Goal: Task Accomplishment & Management: Use online tool/utility

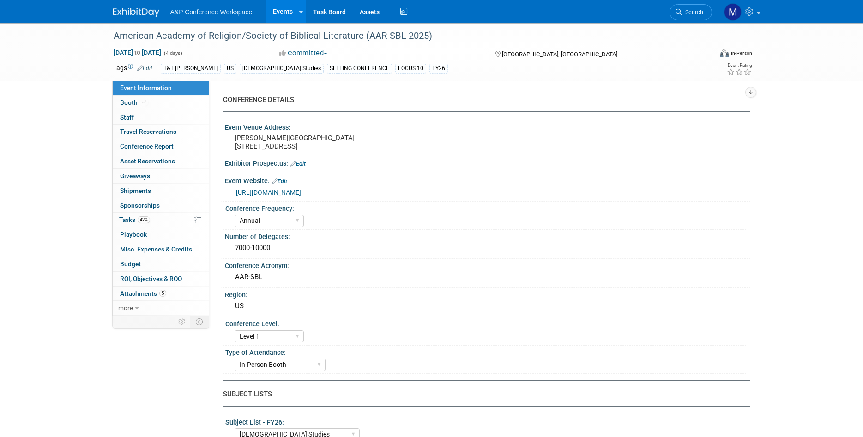
select select "Annual"
select select "Level 1"
select select "In-Person Booth"
select select "Biblical Studies"
select select "T&T [PERSON_NAME]"
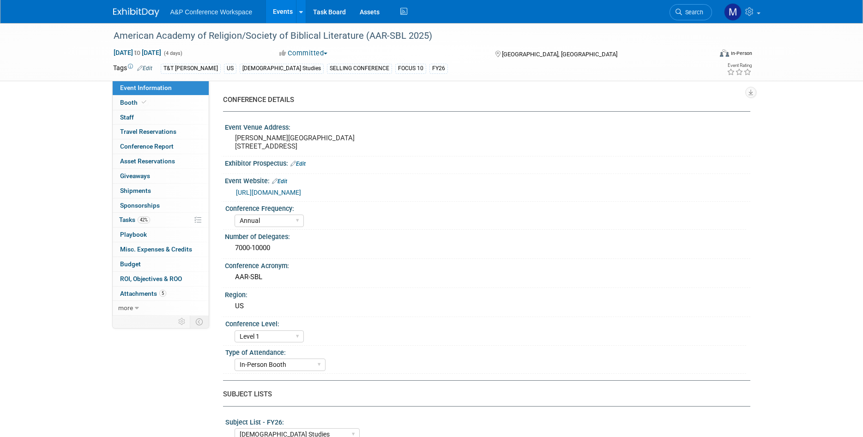
select select "Amanda Oney"
select select "Maria Rohde"
select select "Sophia Hettler"
select select "Networking/Commissioning"
click at [144, 8] on img at bounding box center [136, 12] width 46 height 9
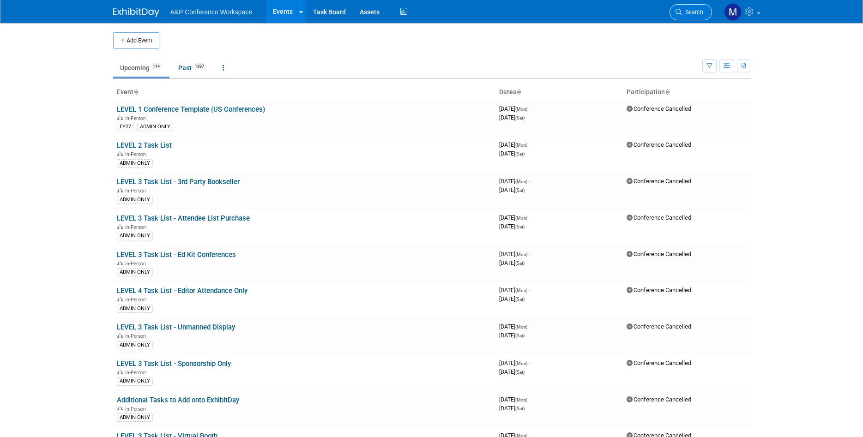
click at [690, 11] on span "Search" at bounding box center [692, 12] width 21 height 7
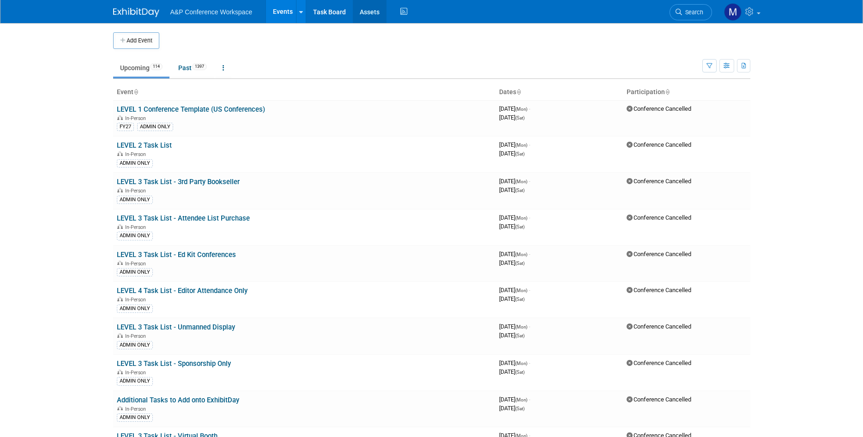
click at [374, 8] on link "Assets" at bounding box center [370, 11] width 34 height 23
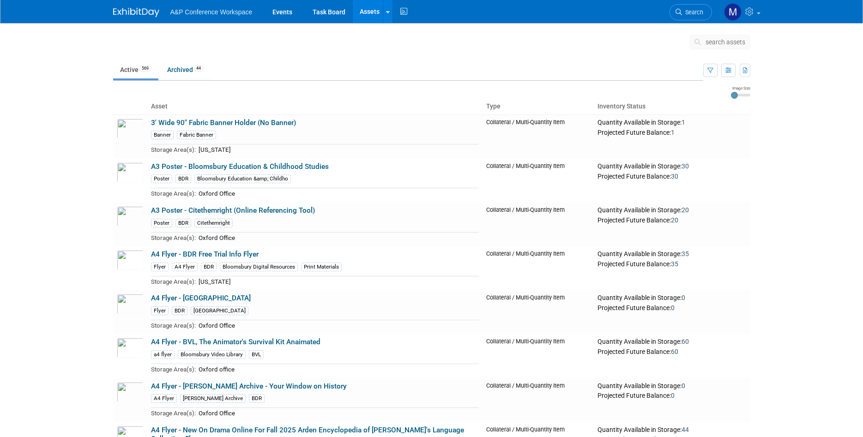
click at [720, 43] on span "search assets" at bounding box center [725, 41] width 40 height 7
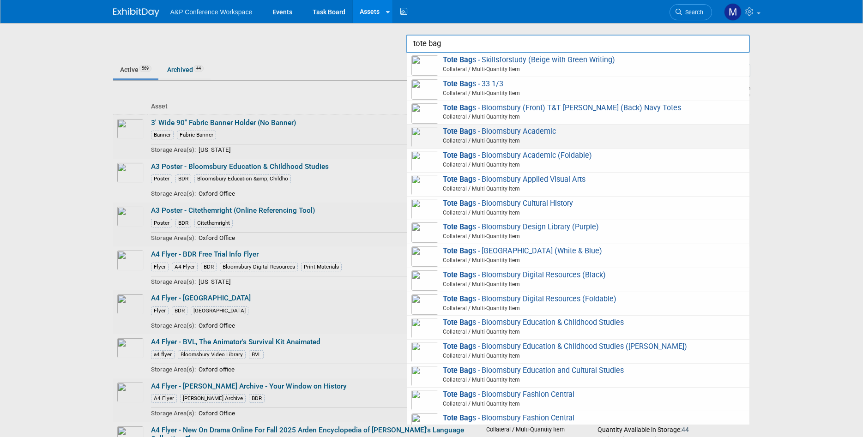
click at [541, 133] on span "Tote Bag s - Bloomsbury Academic Collateral / Multi-Quantity Item" at bounding box center [577, 136] width 333 height 19
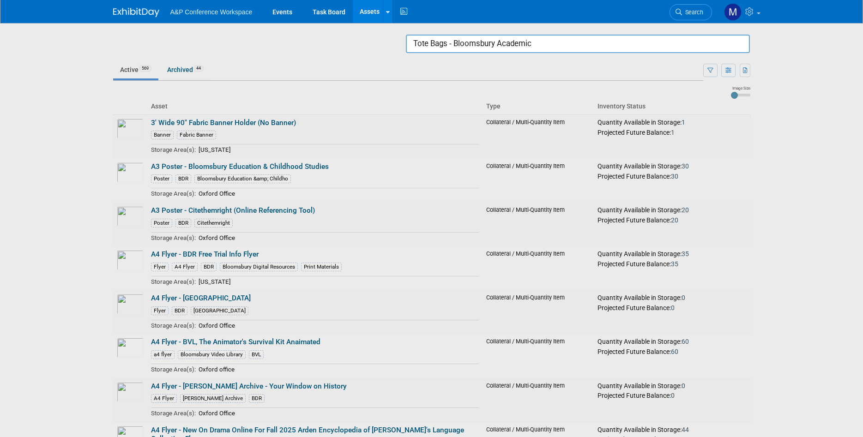
click at [486, 45] on input "Tote Bags - Bloomsbury Academic" at bounding box center [578, 44] width 344 height 18
click at [450, 43] on input "Tote Bags - Bloomsbury Academic" at bounding box center [578, 44] width 344 height 18
drag, startPoint x: 583, startPoint y: 41, endPoint x: 436, endPoint y: 45, distance: 147.3
click at [436, 45] on input "Tote Bags - Bloomsbury Academic" at bounding box center [578, 44] width 344 height 18
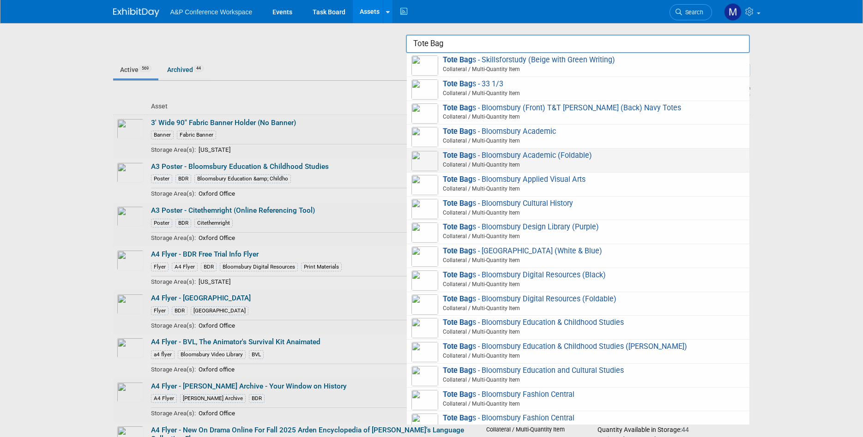
click at [497, 155] on span "Tote Bag s - Bloomsbury Academic (Foldable) Collateral / Multi-Quantity Item" at bounding box center [577, 160] width 333 height 19
type input "Tote Bags - Bloomsbury Academic (Foldable)"
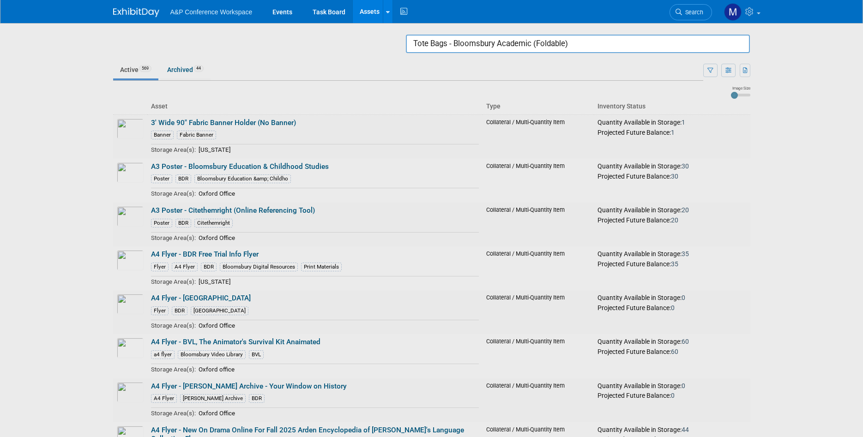
drag, startPoint x: 583, startPoint y: 45, endPoint x: 383, endPoint y: 50, distance: 200.8
click at [406, 50] on input "Tote Bags - Bloomsbury Academic (Foldable)" at bounding box center [578, 44] width 344 height 18
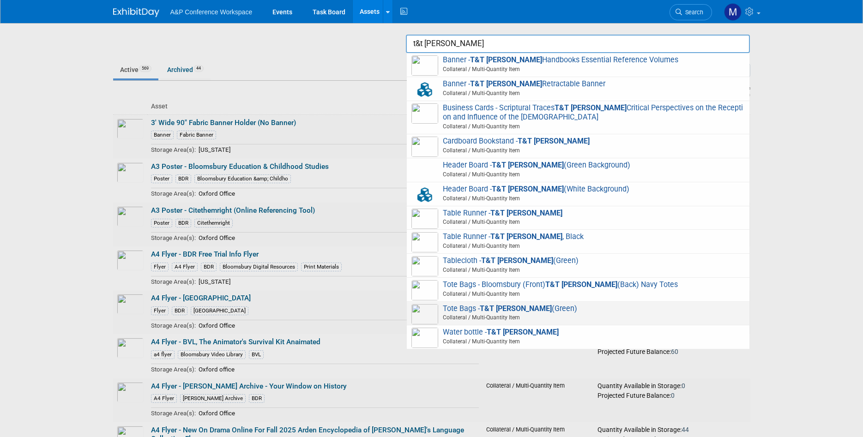
click at [561, 318] on span "Collateral / Multi-Quantity Item" at bounding box center [579, 317] width 330 height 8
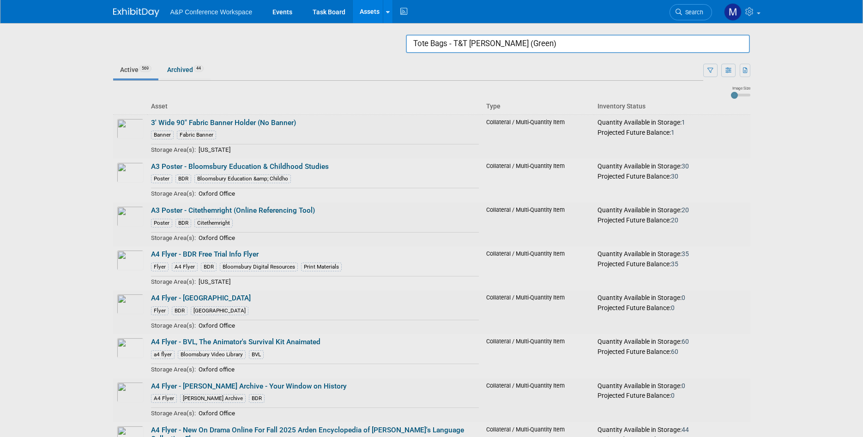
click at [540, 45] on input "Tote Bags - T&T [PERSON_NAME] (Green)" at bounding box center [578, 44] width 344 height 18
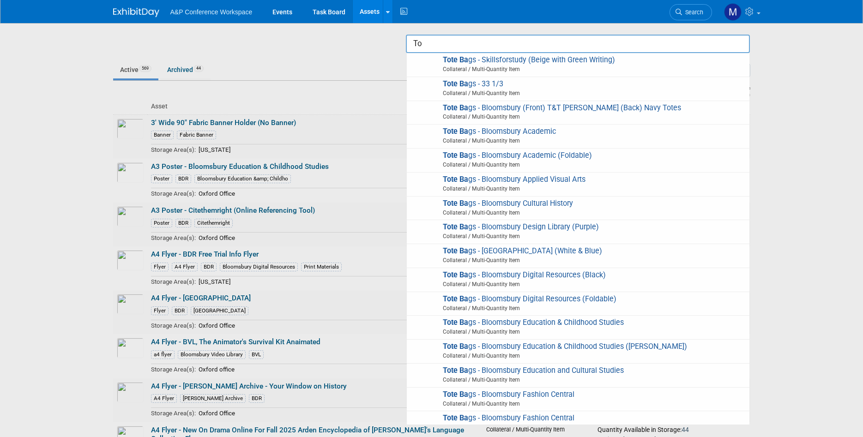
type input "T"
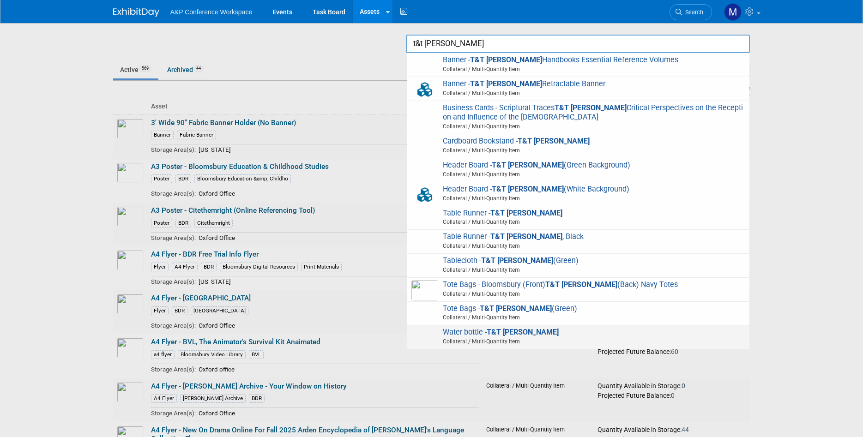
click at [500, 336] on strong "T&T Clark" at bounding box center [522, 332] width 72 height 9
type input "Water bottle - T&T [PERSON_NAME]"
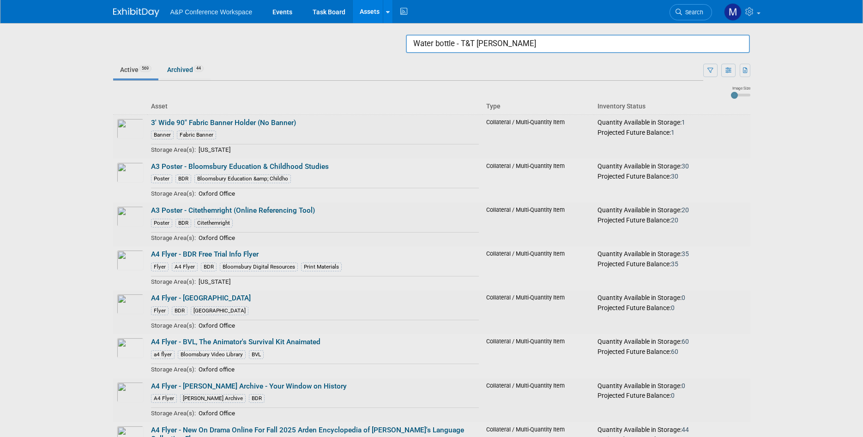
drag, startPoint x: 580, startPoint y: 49, endPoint x: 393, endPoint y: 44, distance: 187.4
click at [406, 44] on input "Water bottle - T&T Clark" at bounding box center [578, 44] width 344 height 18
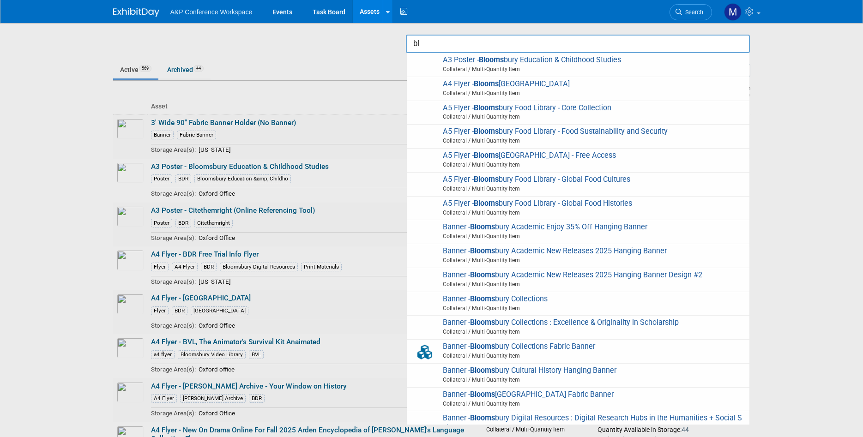
type input "b"
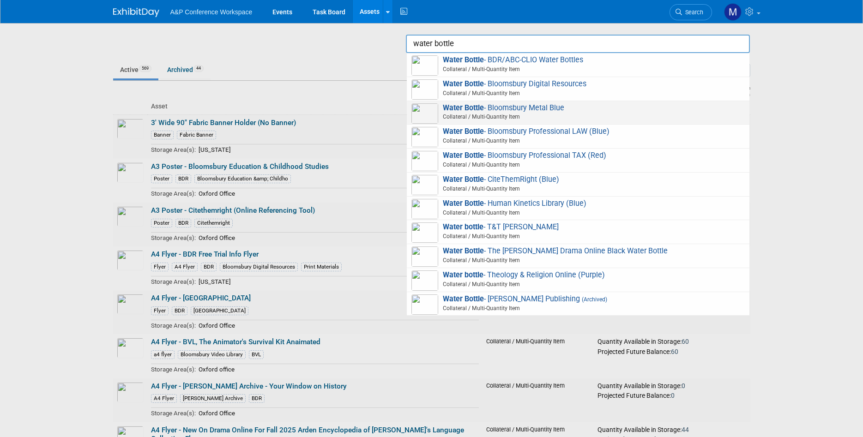
click at [476, 113] on span "Water Bottle - Bloomsbury Metal Blue Collateral / Multi-Quantity Item" at bounding box center [577, 112] width 333 height 19
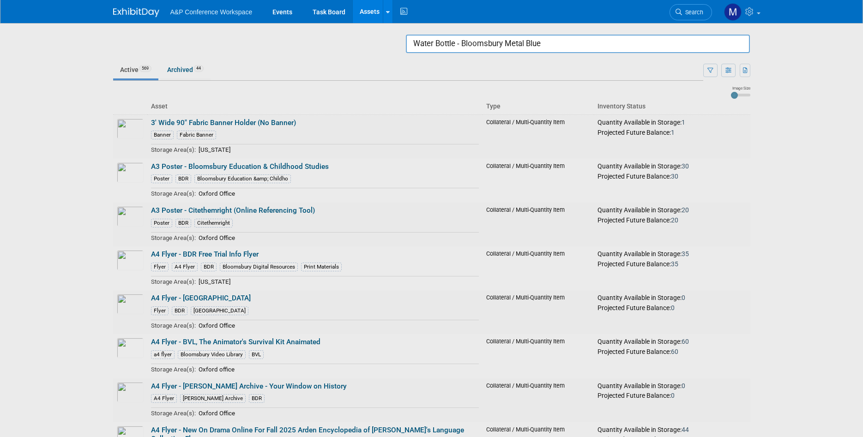
click at [558, 45] on input "Water Bottle - Bloomsbury Metal Blue" at bounding box center [578, 44] width 344 height 18
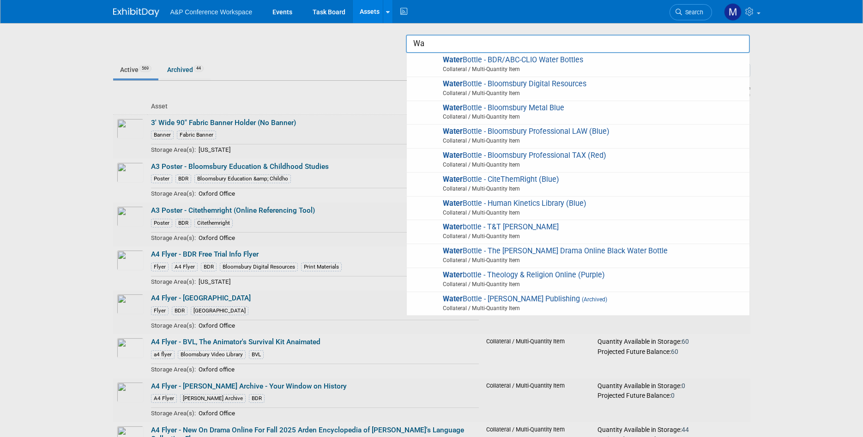
type input "W"
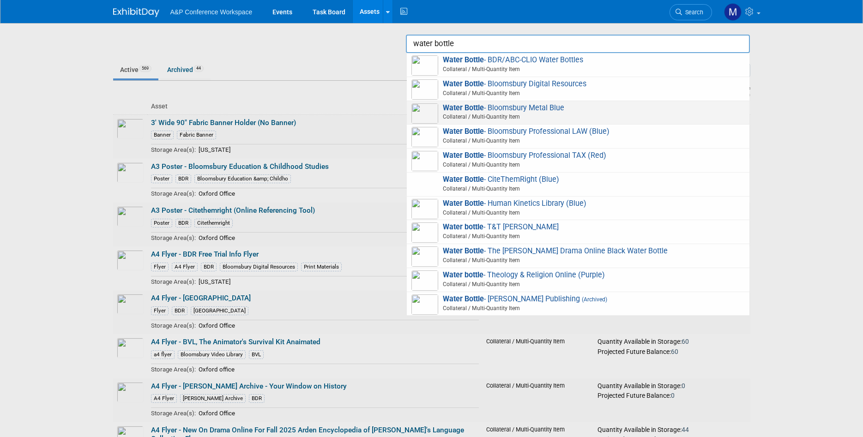
click at [534, 114] on span "Collateral / Multi-Quantity Item" at bounding box center [579, 117] width 330 height 8
type input "Water Bottle - Bloomsbury Metal Blue"
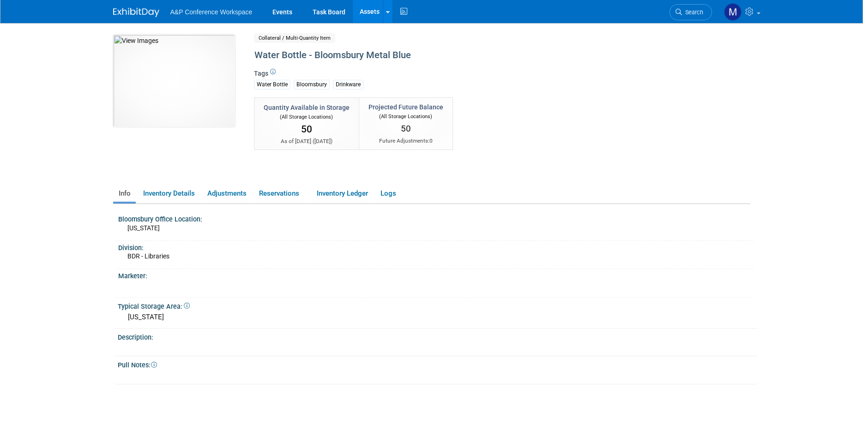
click at [368, 56] on div "Water Bottle - Bloomsbury Metal Blue" at bounding box center [462, 55] width 423 height 17
click at [442, 74] on div "Tags Water Bottle Bloomsbury Drinkware" at bounding box center [464, 82] width 420 height 27
click at [387, 58] on div "Water Bottle - Bloomsbury Metal Blue" at bounding box center [462, 55] width 423 height 17
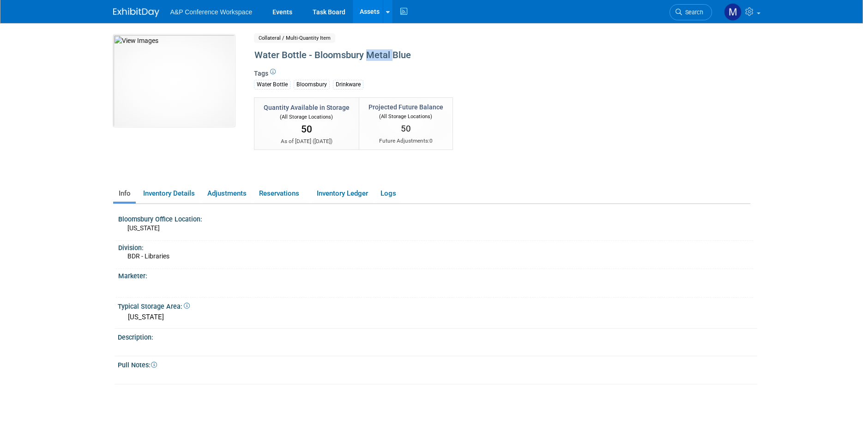
click at [387, 58] on div "Water Bottle - Bloomsbury Metal Blue" at bounding box center [462, 55] width 423 height 17
click at [354, 9] on link "Assets" at bounding box center [370, 11] width 34 height 23
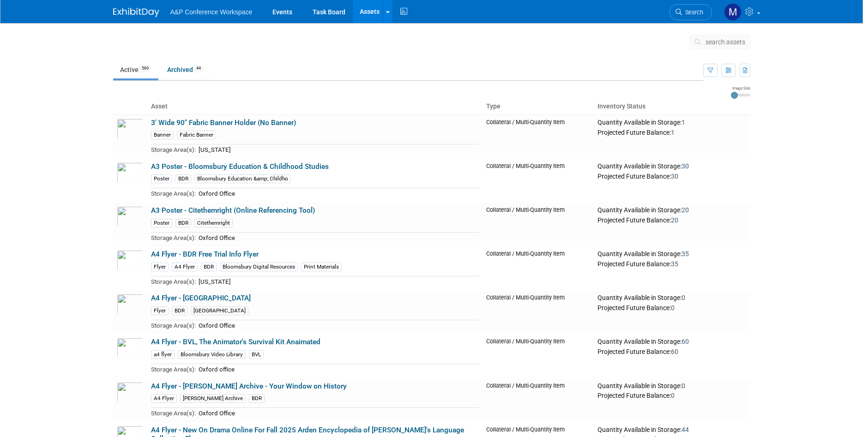
click at [723, 45] on span "search assets" at bounding box center [725, 41] width 40 height 7
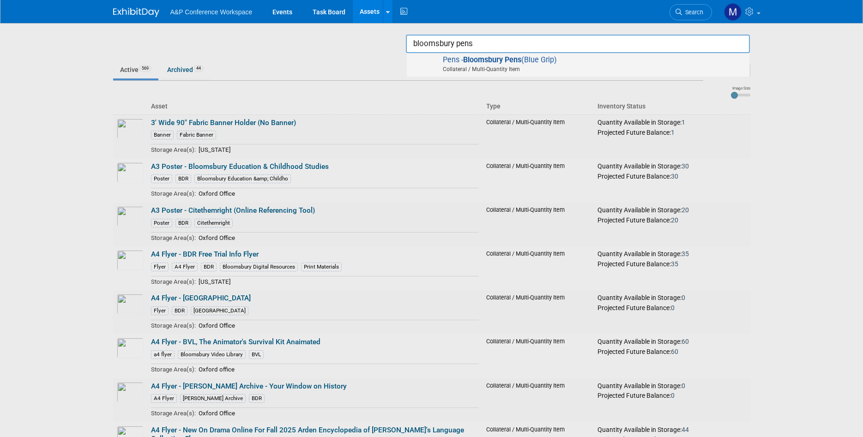
click at [562, 61] on span "Pens - Bloomsbury Pens (Blue Grip) Collateral / Multi-Quantity Item" at bounding box center [577, 64] width 333 height 19
type input "Pens - Bloomsbury Pens (Blue Grip)"
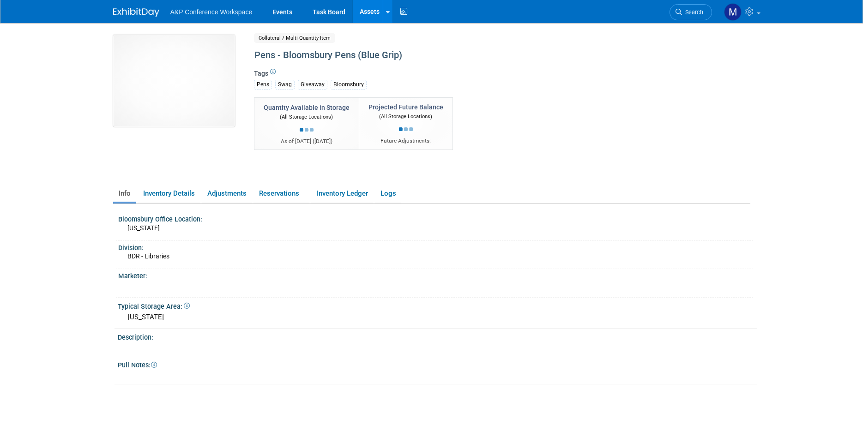
click at [362, 54] on div "Pens - Bloomsbury Pens (Blue Grip)" at bounding box center [462, 55] width 423 height 17
click at [365, 13] on link "Assets" at bounding box center [370, 11] width 34 height 23
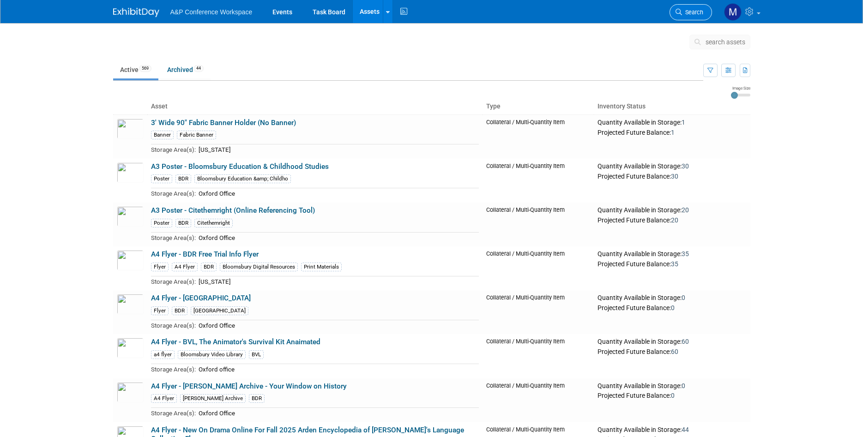
click at [691, 13] on span "Search" at bounding box center [692, 12] width 21 height 7
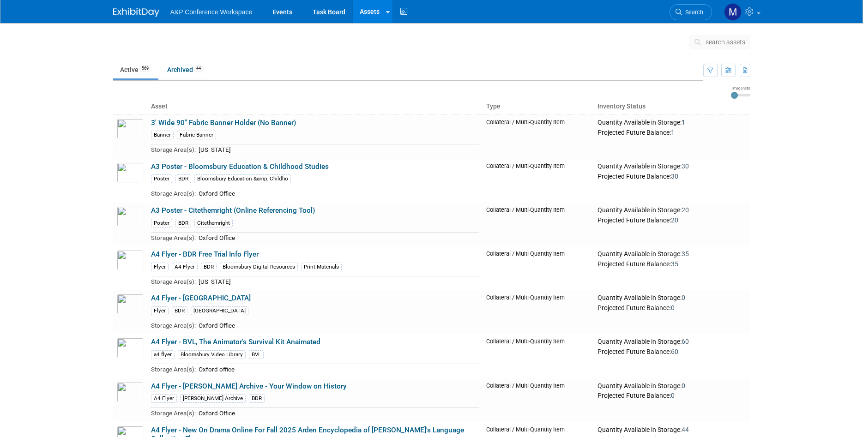
click at [737, 43] on span "search assets" at bounding box center [725, 41] width 40 height 7
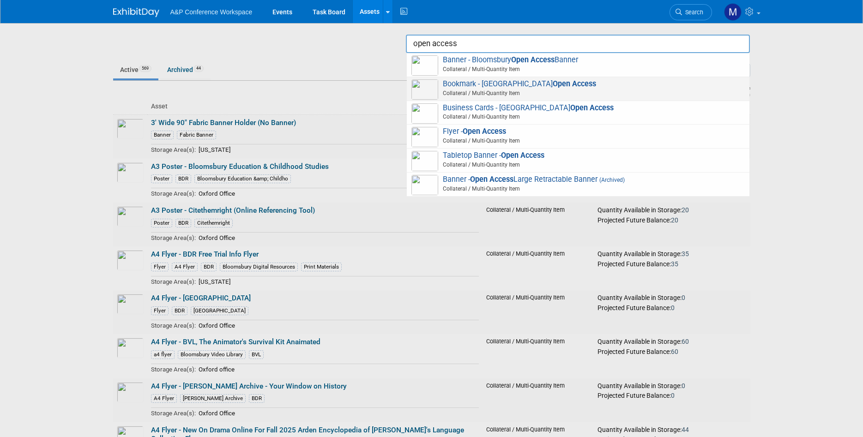
click at [614, 89] on span "Bookmark - Bloomsbury Open Access Collateral / Multi-Quantity Item" at bounding box center [577, 88] width 333 height 19
type input "Bookmark - Bloomsbury Open Access"
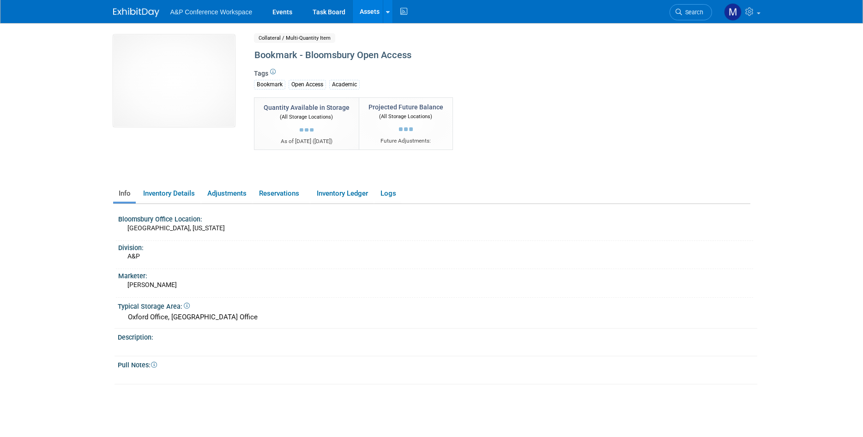
click at [351, 57] on div "Bookmark - Bloomsbury Open Access" at bounding box center [462, 55] width 423 height 17
click at [136, 8] on img at bounding box center [136, 12] width 46 height 9
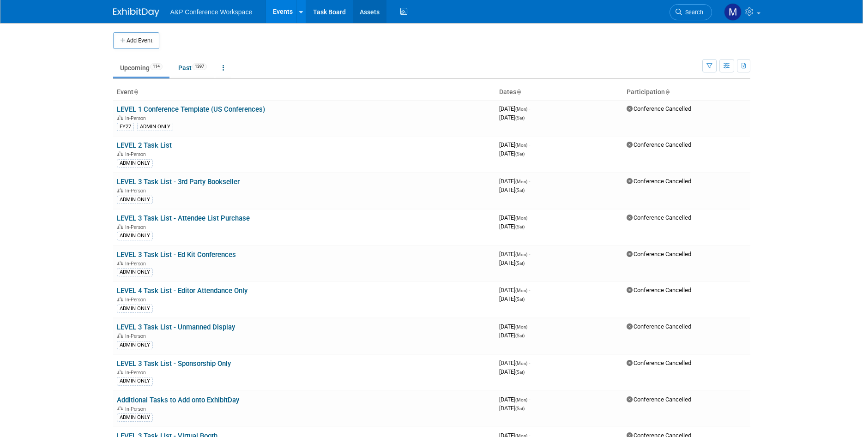
click at [366, 10] on link "Assets" at bounding box center [370, 11] width 34 height 23
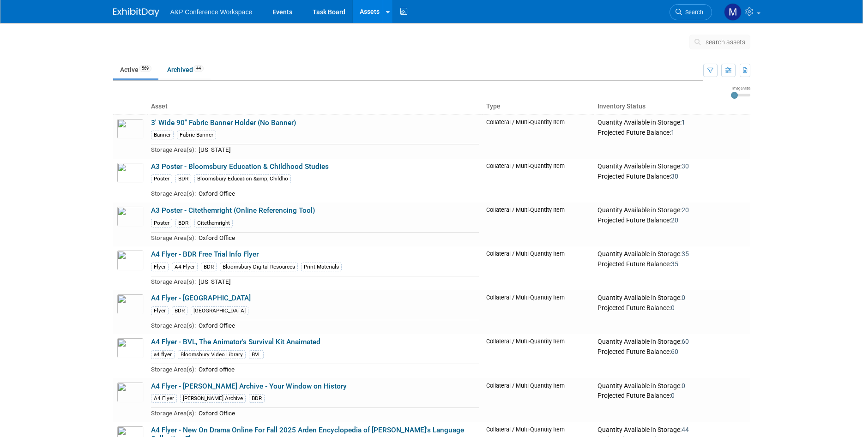
click at [731, 43] on span "search assets" at bounding box center [725, 41] width 40 height 7
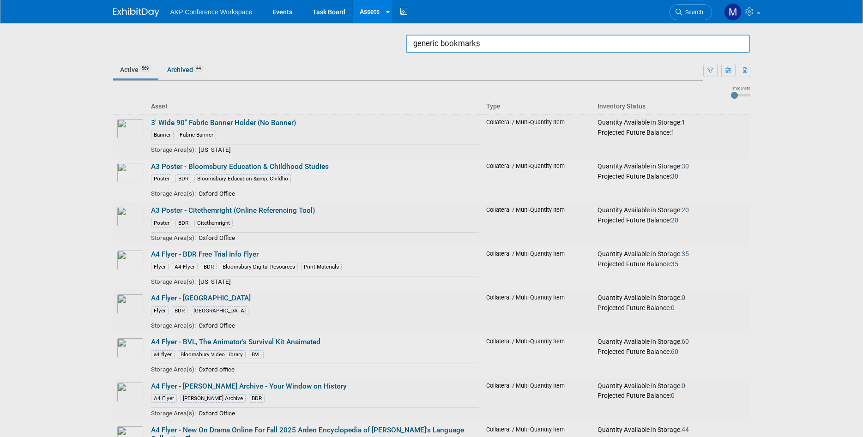
click at [517, 45] on input "generic bookmarks" at bounding box center [578, 44] width 344 height 18
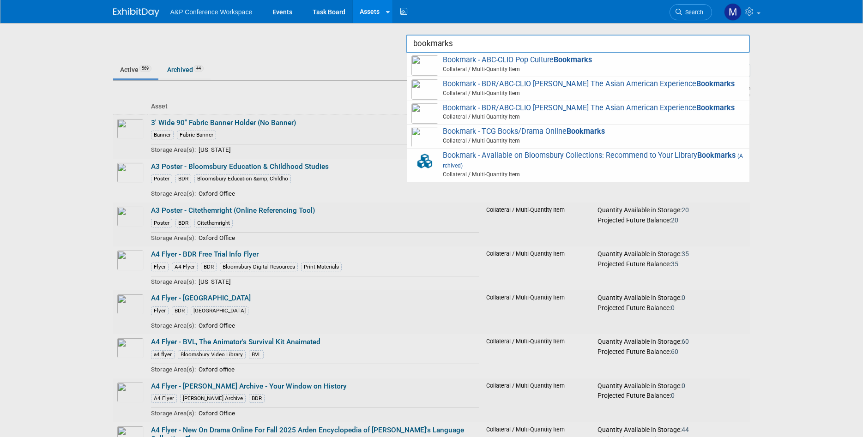
click at [547, 41] on input "bookmarks" at bounding box center [578, 44] width 344 height 18
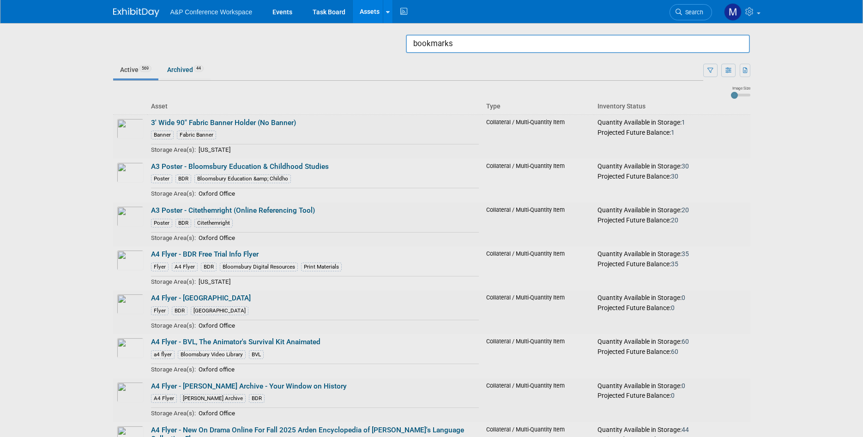
click at [547, 41] on input "bookmarks" at bounding box center [578, 44] width 344 height 18
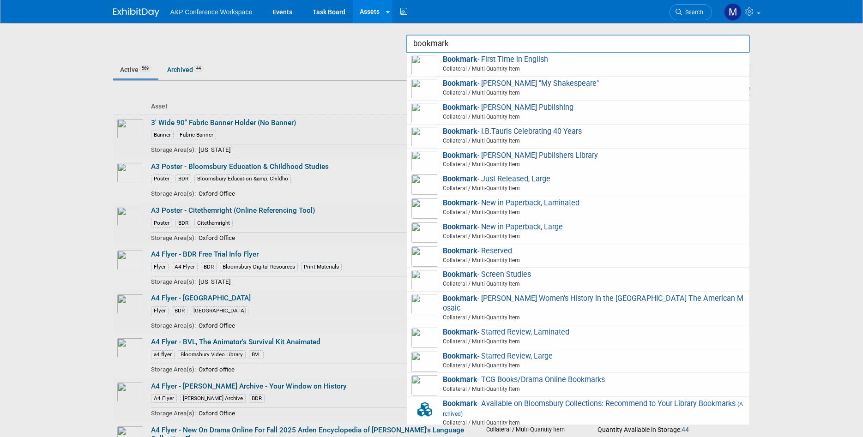
scroll to position [377, 0]
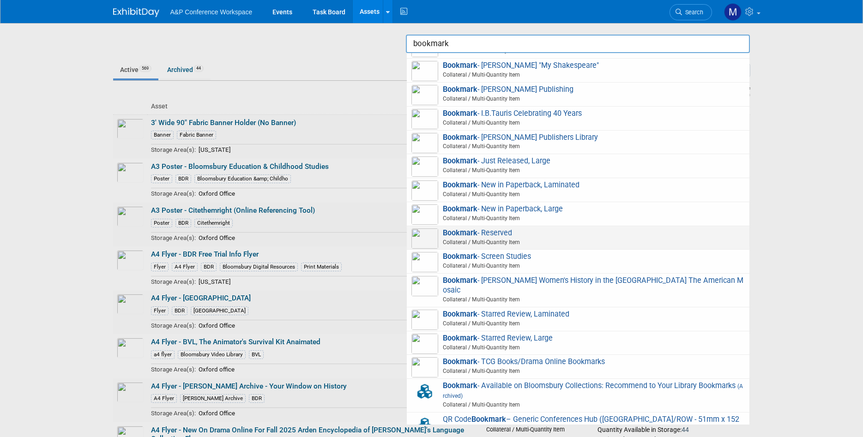
click at [520, 231] on span "Bookmark - Reserved Collateral / Multi-Quantity Item" at bounding box center [577, 237] width 333 height 19
type input "Bookmark - Reserved"
